Goal: Information Seeking & Learning: Learn about a topic

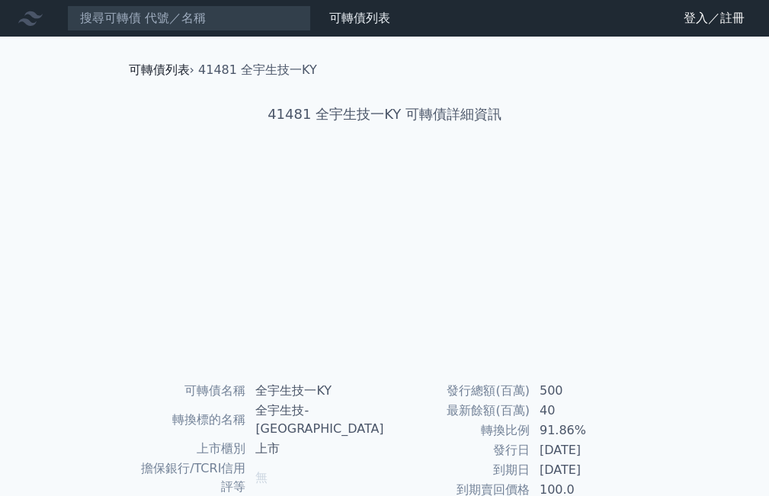
click at [149, 69] on link "可轉債列表" at bounding box center [159, 69] width 61 height 14
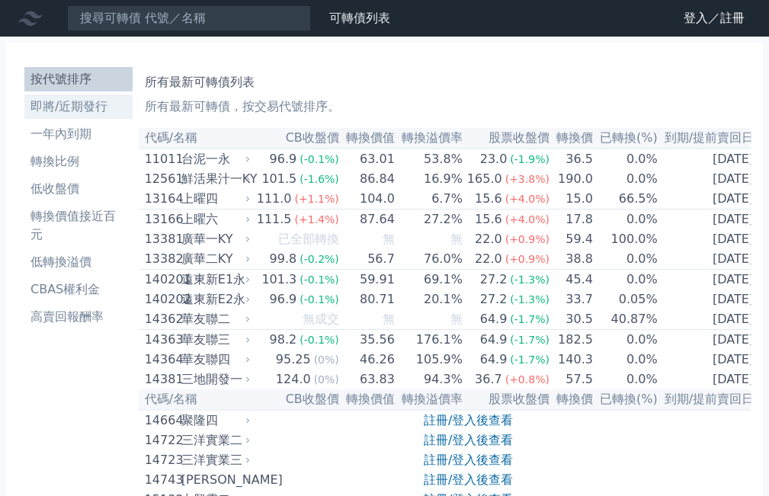
click at [64, 101] on li "即將/近期發行" at bounding box center [78, 107] width 108 height 18
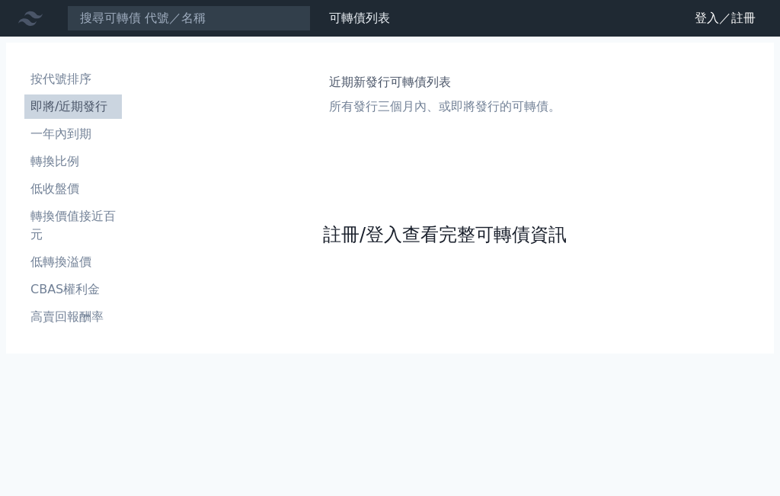
click at [402, 230] on link "註冊/登入查看完整可轉債資訊" at bounding box center [445, 235] width 244 height 24
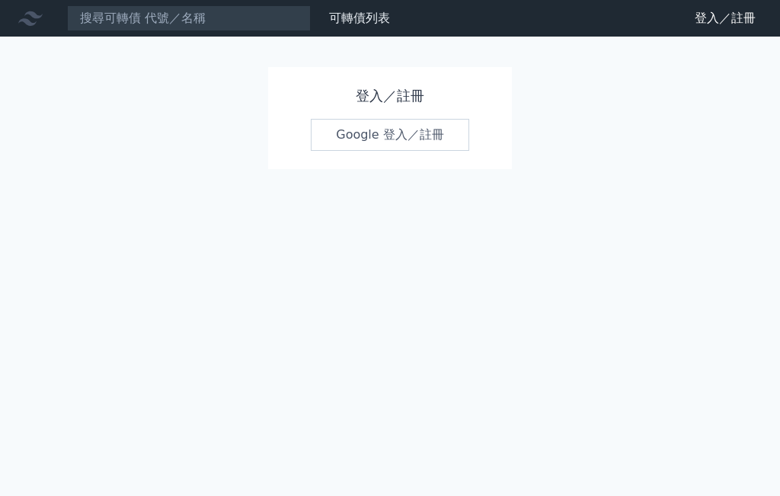
click at [399, 130] on link "Google 登入／註冊" at bounding box center [390, 135] width 159 height 32
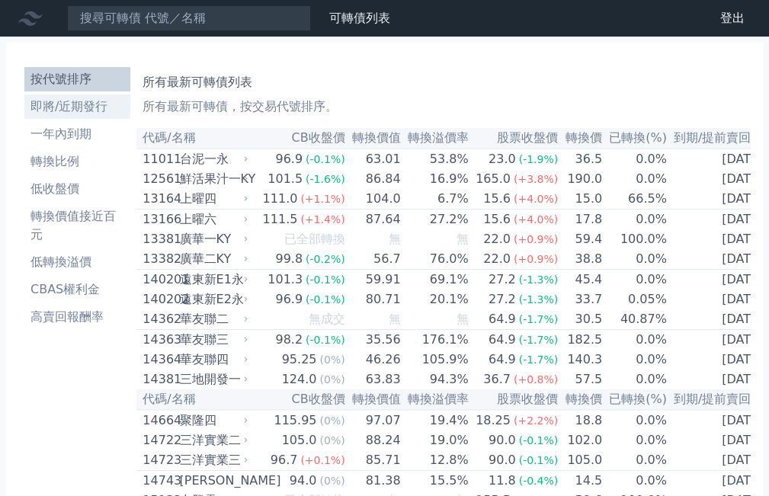
click at [87, 103] on li "即將/近期發行" at bounding box center [77, 107] width 106 height 18
